Goal: Information Seeking & Learning: Learn about a topic

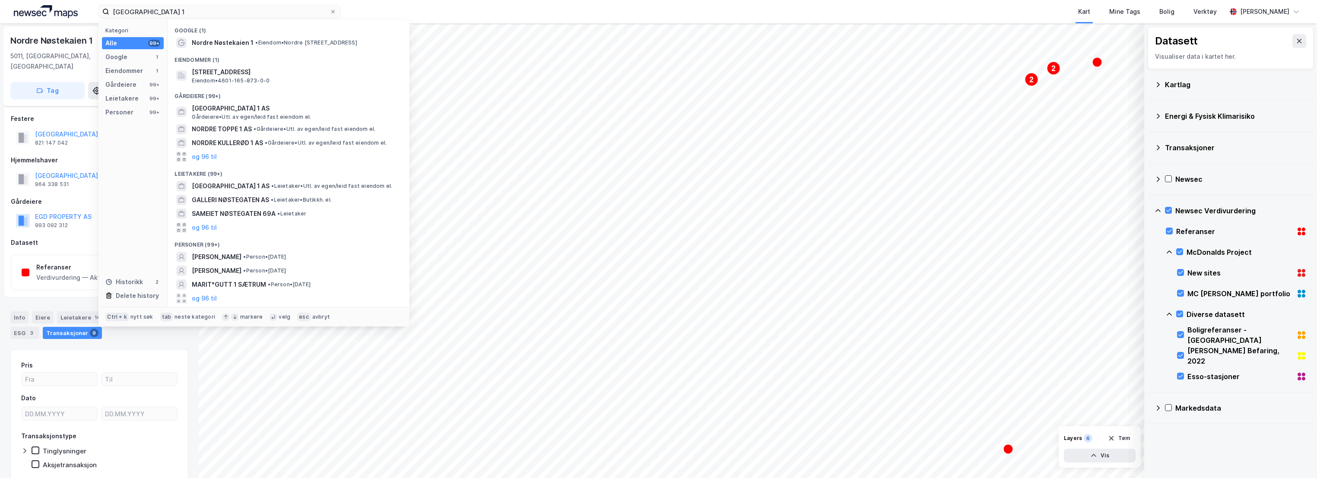
click at [378, 10] on div "nordre nøstekaien 1 Kategori Alle 99+ Google 1 Eiendommer 1 Gårdeiere 99+ Leiet…" at bounding box center [658, 11] width 1317 height 23
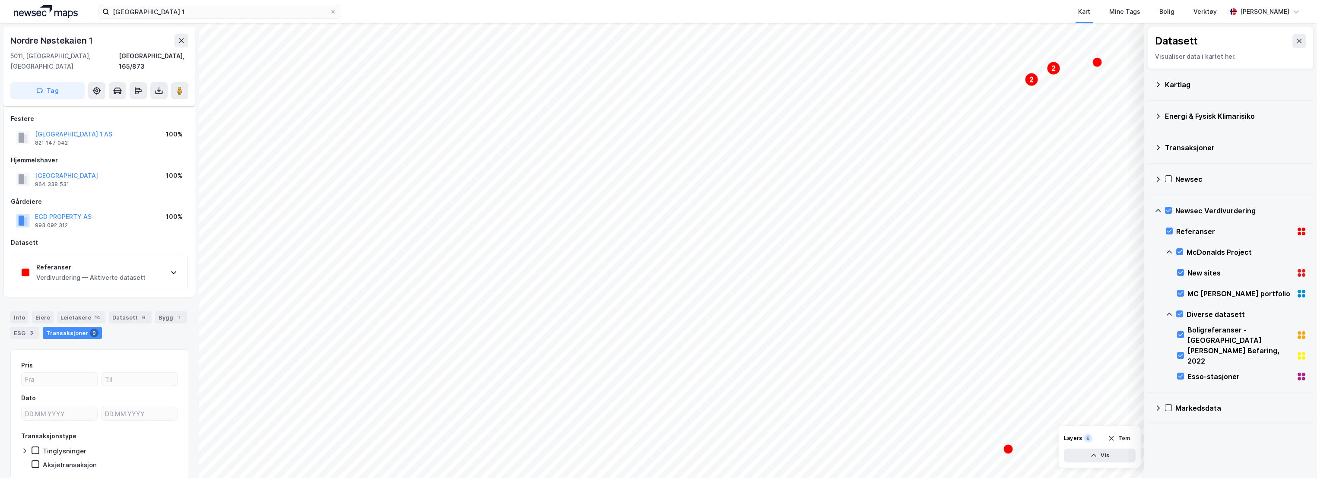
scroll to position [23, 0]
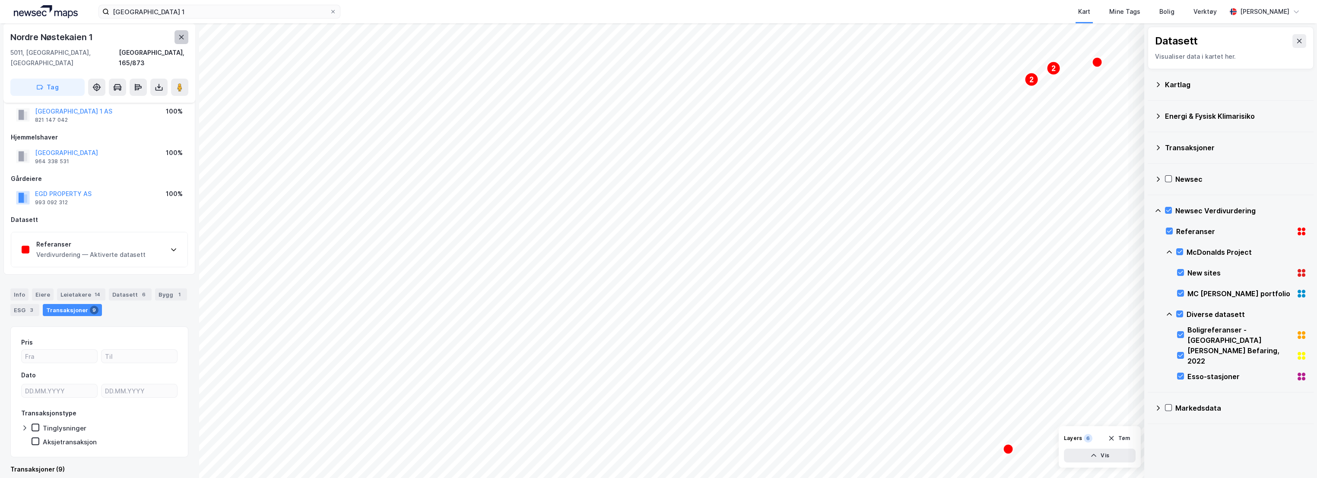
click at [182, 41] on button at bounding box center [181, 37] width 14 height 14
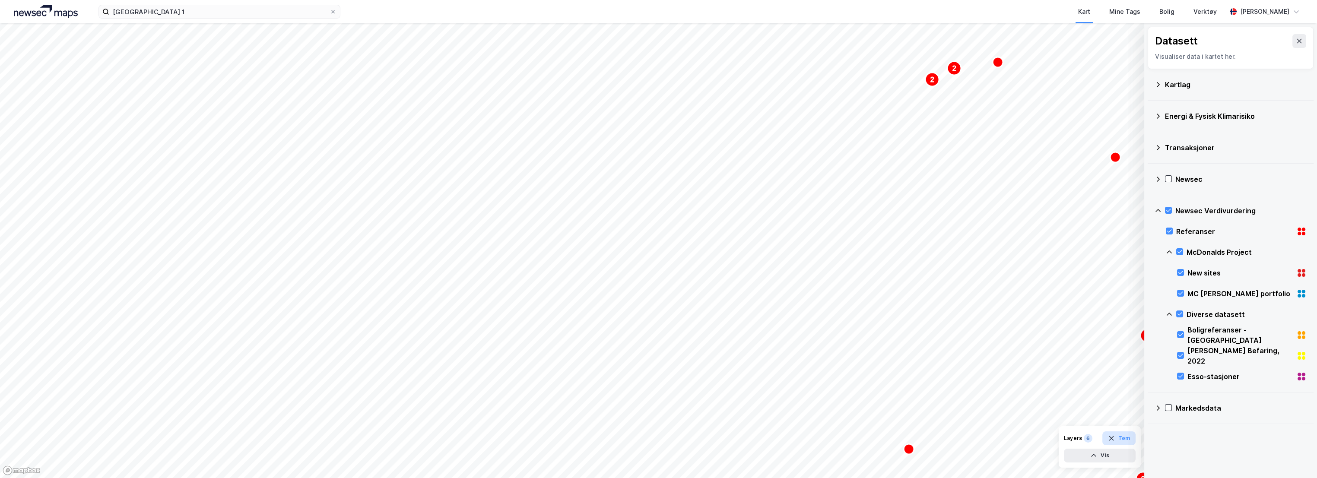
click at [1121, 442] on button "Tøm" at bounding box center [1118, 438] width 33 height 14
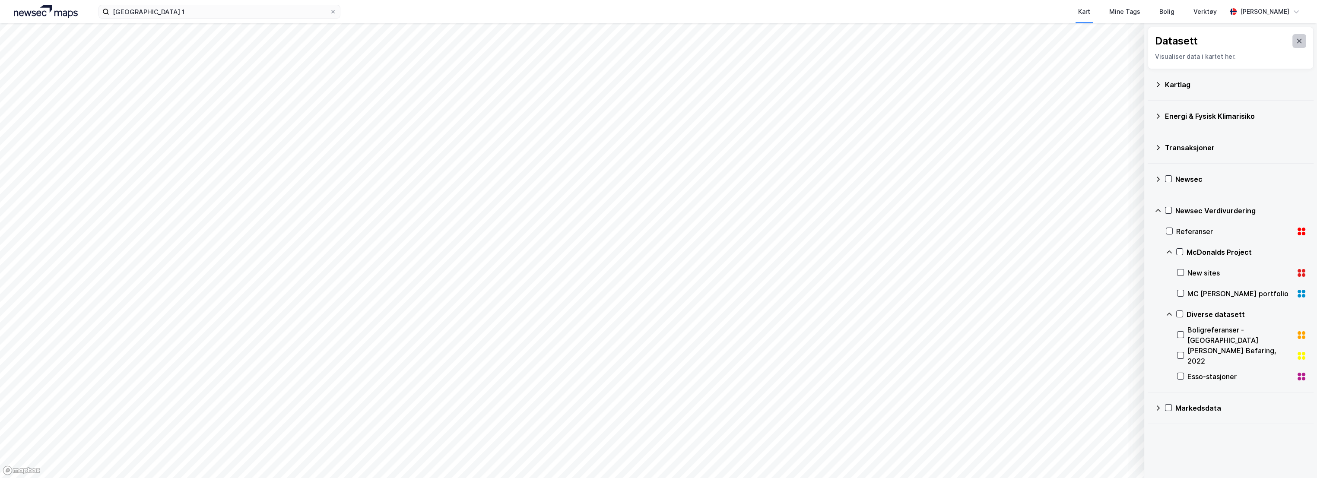
click at [1295, 41] on icon at bounding box center [1298, 41] width 7 height 7
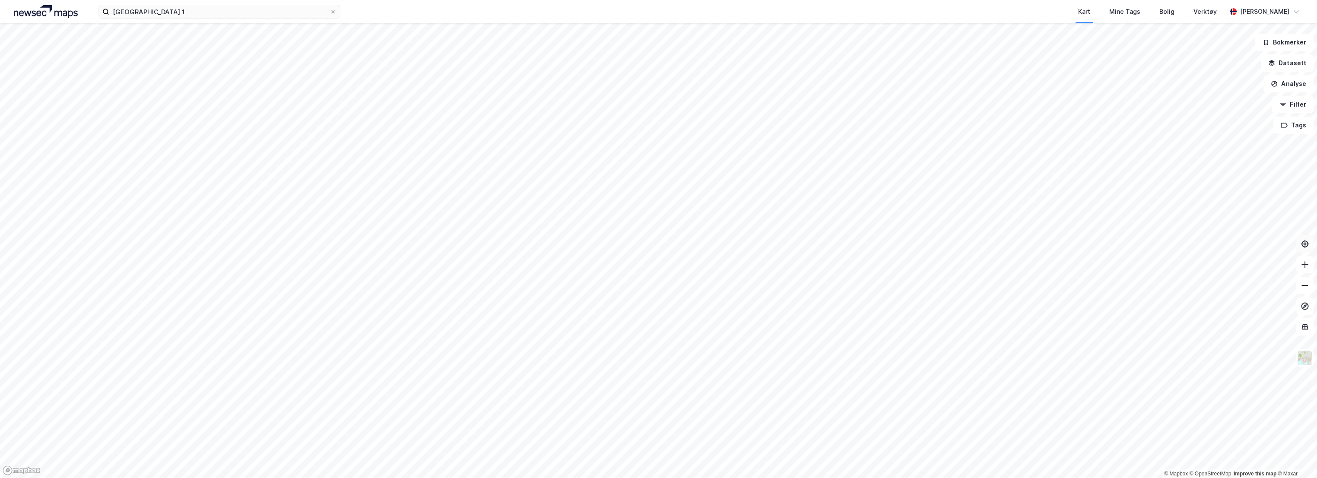
click at [1307, 242] on icon at bounding box center [1304, 244] width 9 height 9
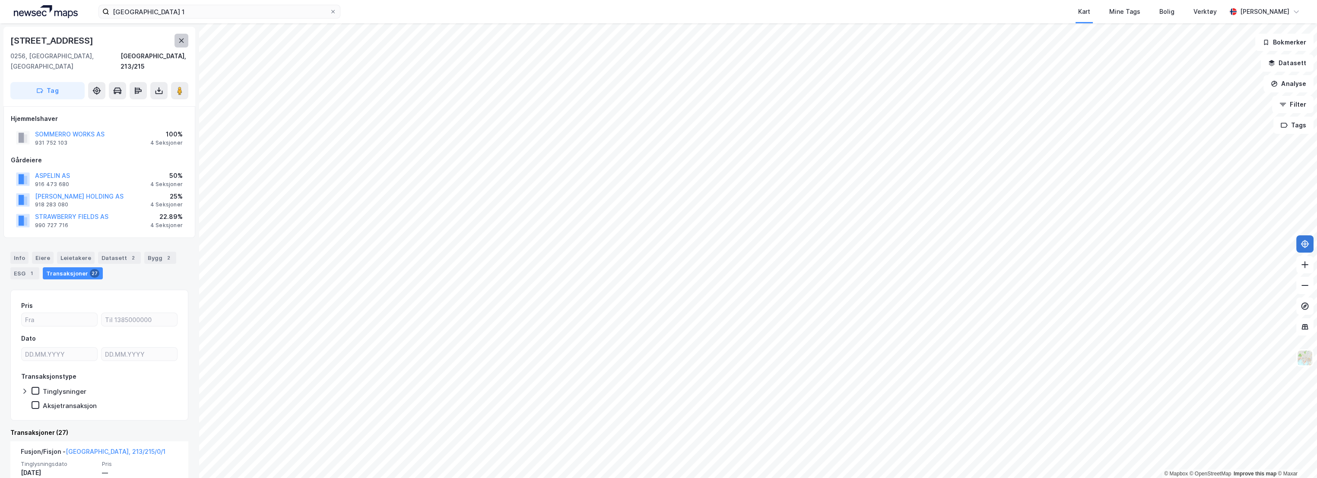
click at [180, 39] on icon at bounding box center [181, 40] width 5 height 4
